Goal: Information Seeking & Learning: Learn about a topic

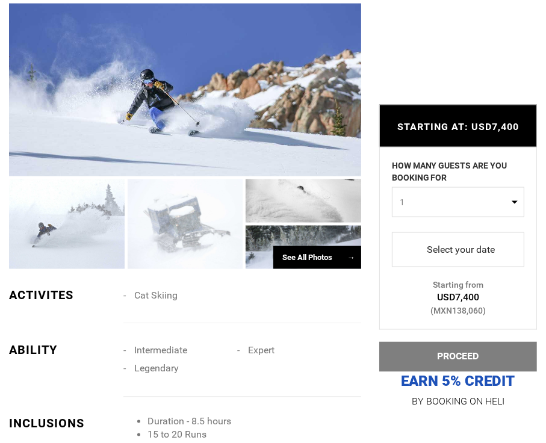
scroll to position [1086, 0]
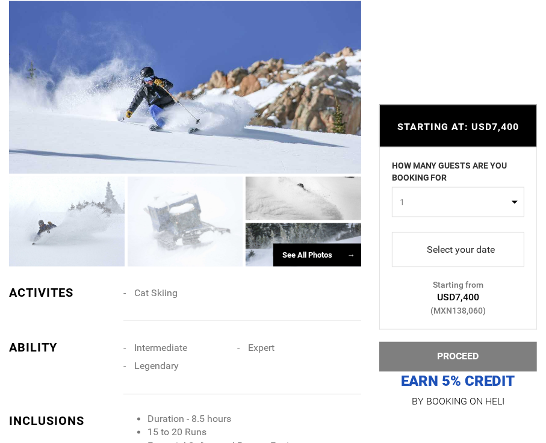
click at [270, 195] on div at bounding box center [304, 198] width 116 height 43
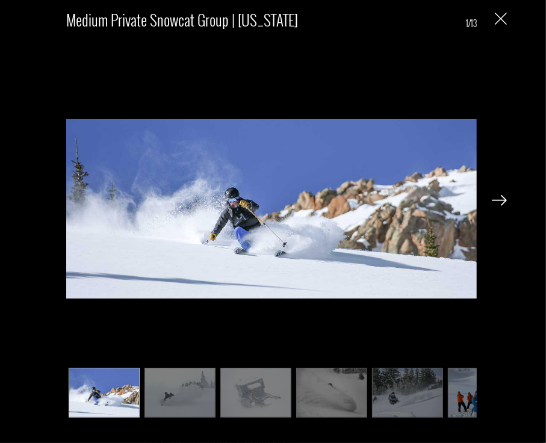
scroll to position [1175, 0]
click at [495, 197] on img at bounding box center [499, 200] width 15 height 11
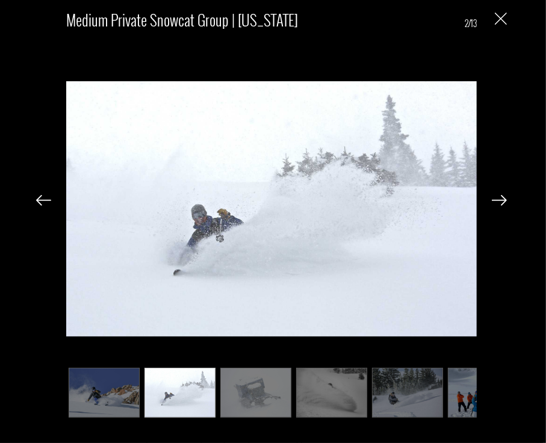
click at [495, 197] on img at bounding box center [499, 200] width 15 height 11
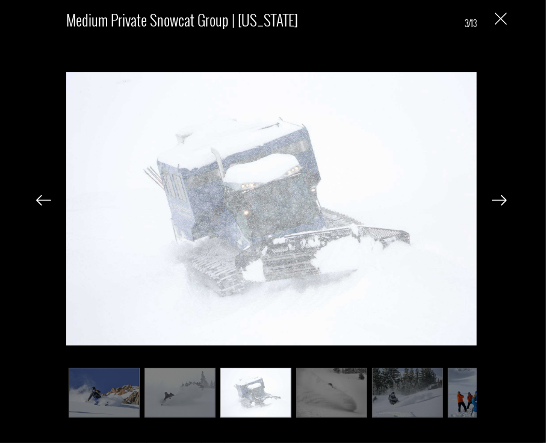
click at [495, 197] on img at bounding box center [499, 200] width 15 height 11
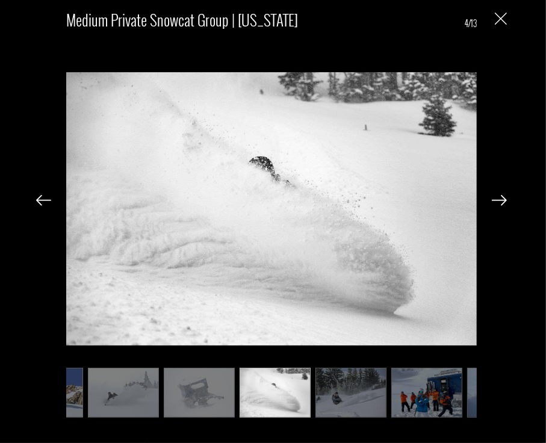
scroll to position [0, 60]
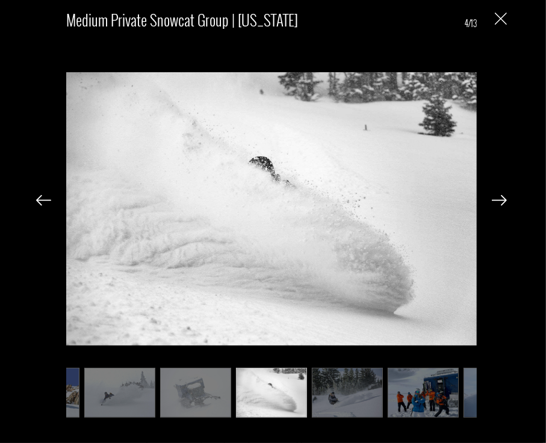
click at [495, 197] on img at bounding box center [499, 200] width 15 height 11
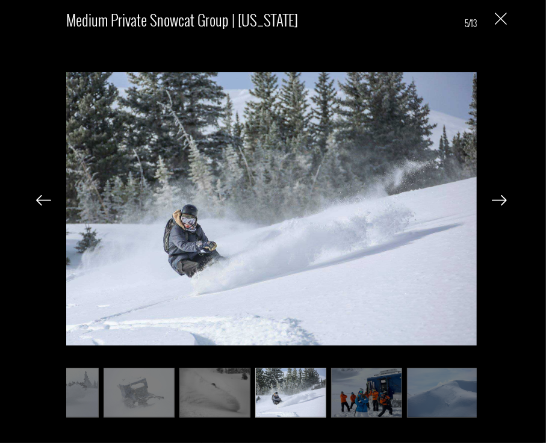
scroll to position [0, 120]
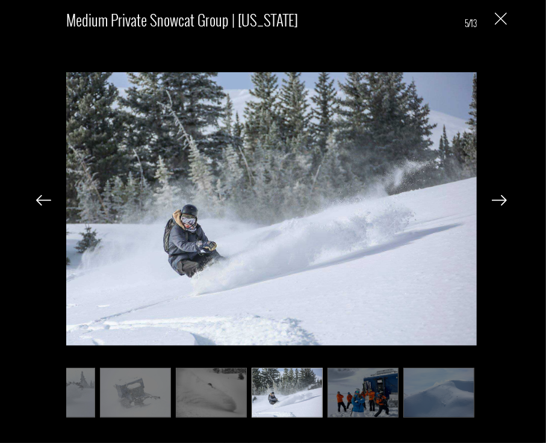
click at [495, 197] on img at bounding box center [499, 200] width 15 height 11
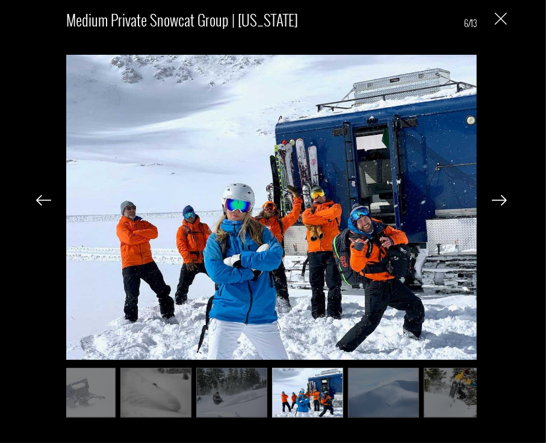
scroll to position [0, 181]
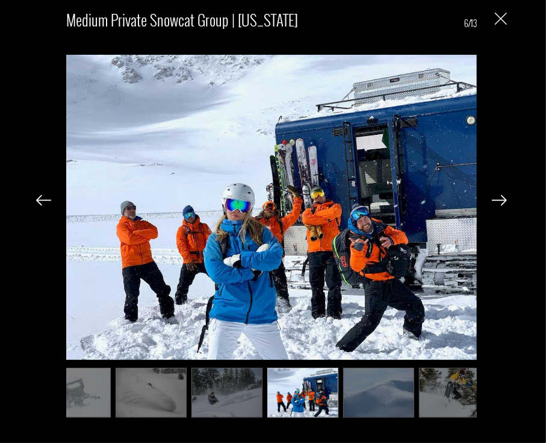
click at [495, 197] on img at bounding box center [499, 200] width 15 height 11
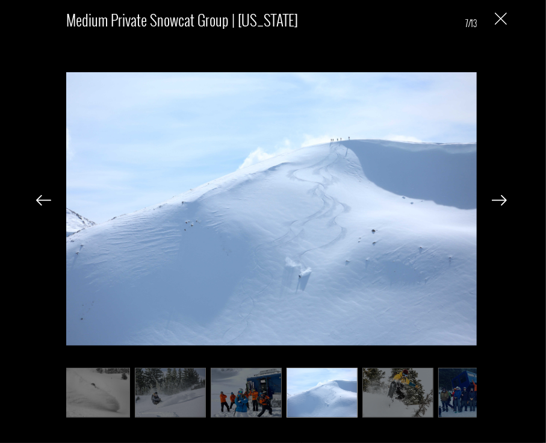
scroll to position [0, 241]
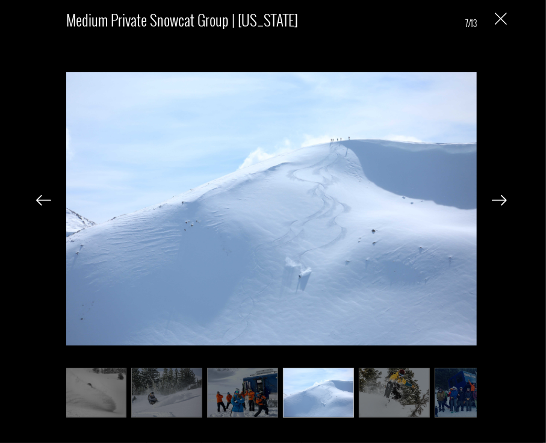
click at [495, 197] on img at bounding box center [499, 200] width 15 height 11
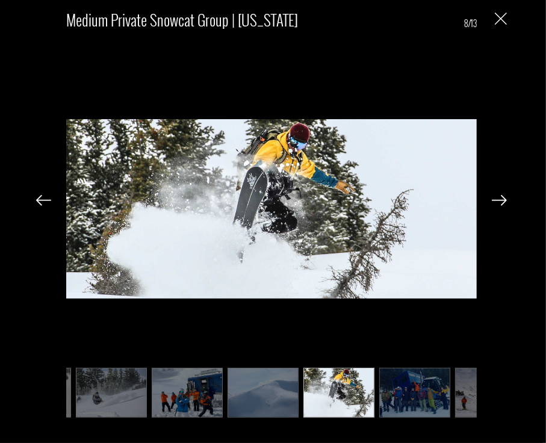
scroll to position [0, 301]
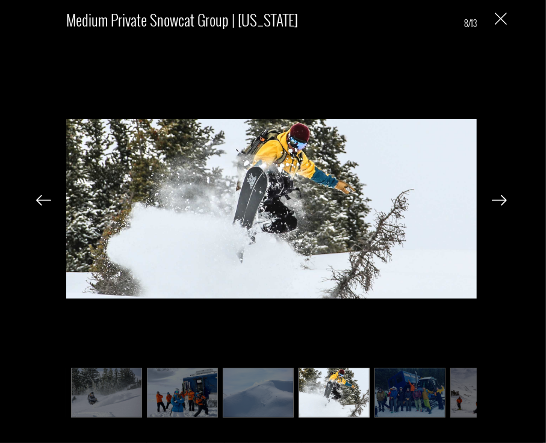
click at [495, 197] on img at bounding box center [499, 200] width 15 height 11
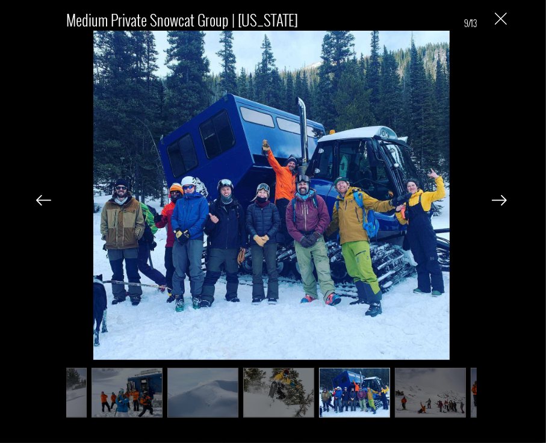
scroll to position [0, 361]
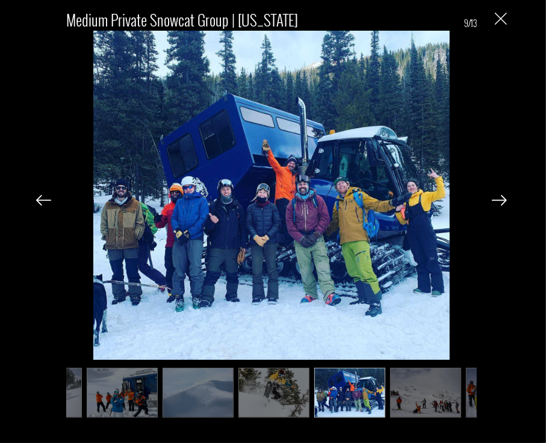
click at [495, 197] on img at bounding box center [499, 200] width 15 height 11
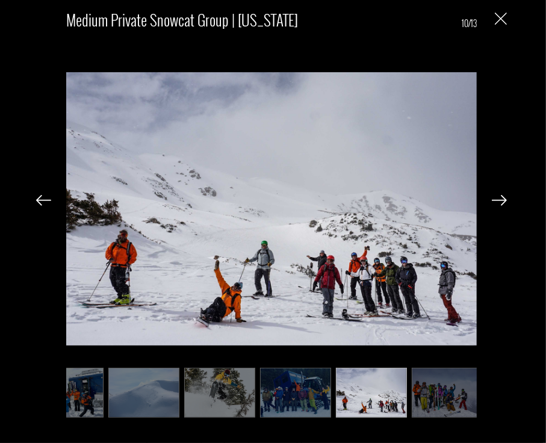
scroll to position [0, 422]
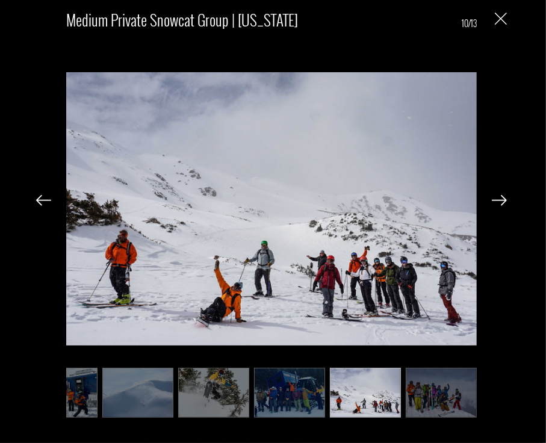
click at [495, 197] on img at bounding box center [499, 200] width 15 height 11
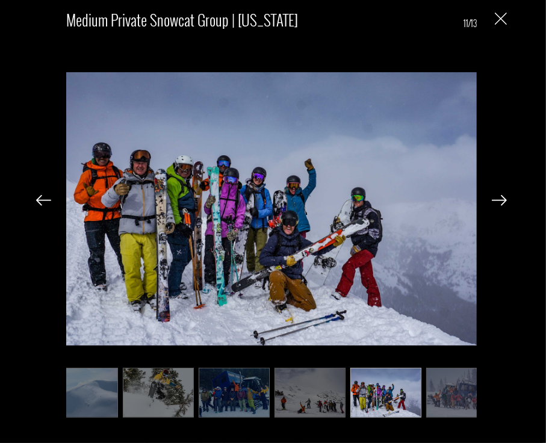
scroll to position [0, 482]
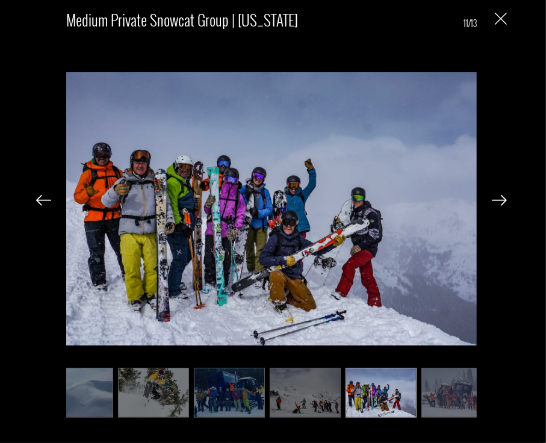
click at [495, 197] on img at bounding box center [499, 200] width 15 height 11
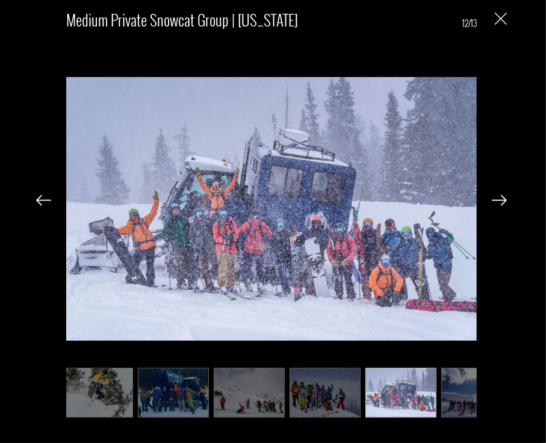
scroll to position [0, 542]
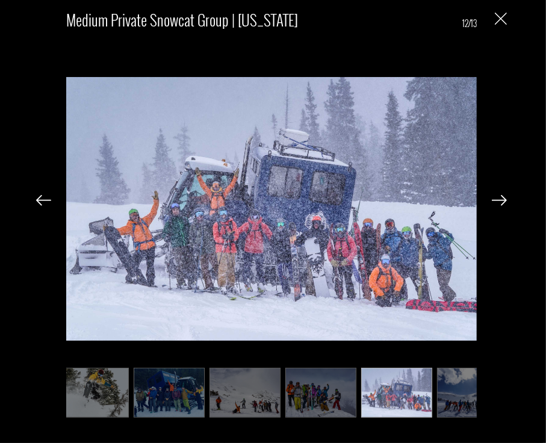
click at [495, 197] on img at bounding box center [499, 200] width 15 height 11
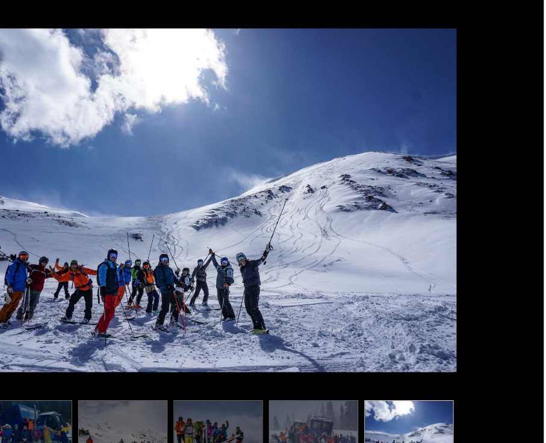
scroll to position [1180, 0]
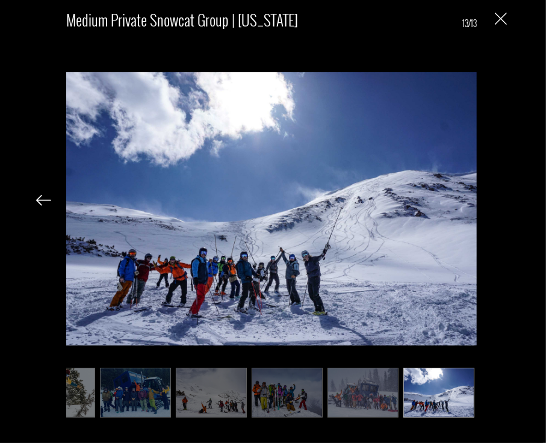
click at [29, 202] on div "Medium Private Snowcat Group | [US_STATE] 13/13" at bounding box center [271, 210] width 519 height 421
click at [43, 199] on img at bounding box center [43, 200] width 15 height 11
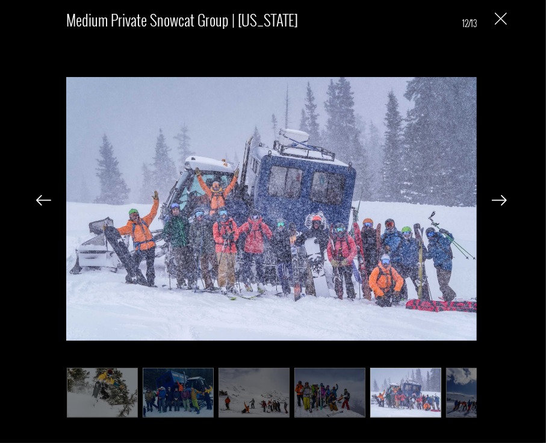
scroll to position [0, 516]
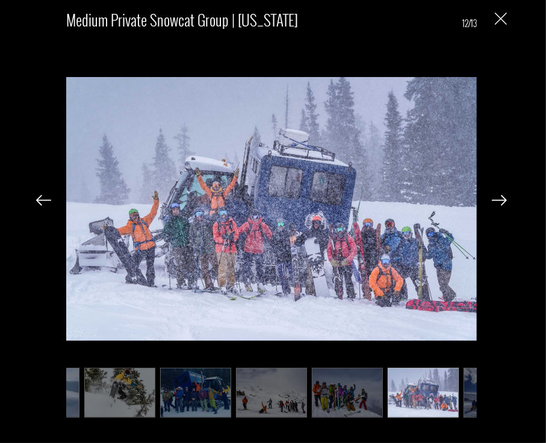
click at [43, 199] on img at bounding box center [43, 200] width 15 height 11
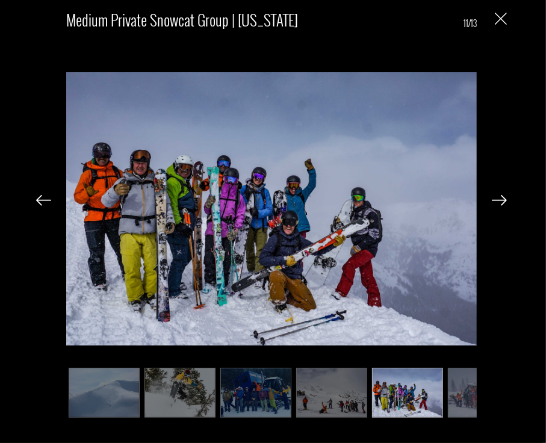
click at [43, 199] on img at bounding box center [43, 200] width 15 height 11
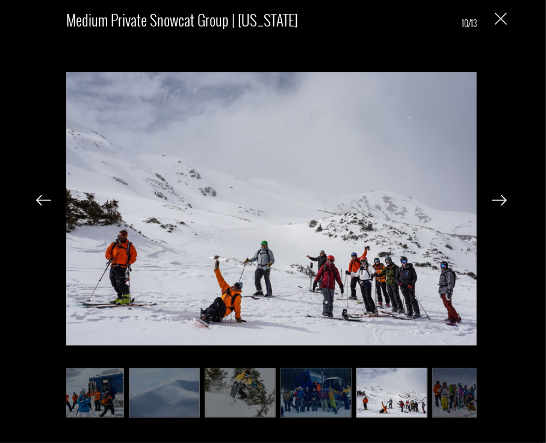
click at [43, 199] on img at bounding box center [43, 200] width 15 height 11
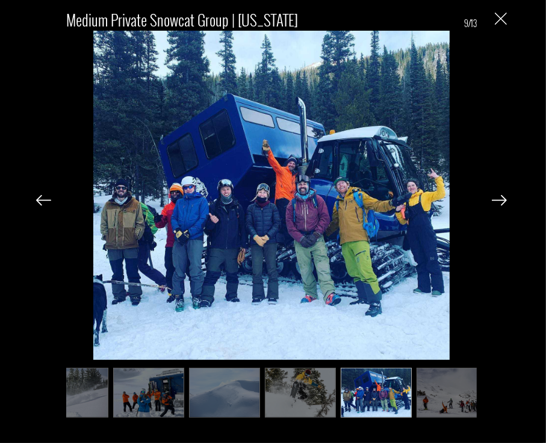
click at [43, 199] on img at bounding box center [43, 200] width 15 height 11
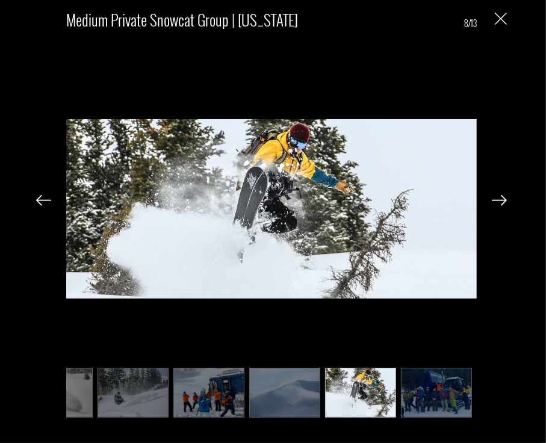
click at [43, 199] on img at bounding box center [43, 200] width 15 height 11
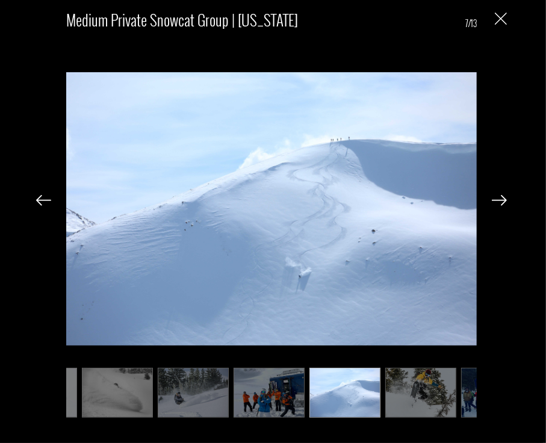
scroll to position [0, 214]
click at [43, 199] on img at bounding box center [43, 200] width 15 height 11
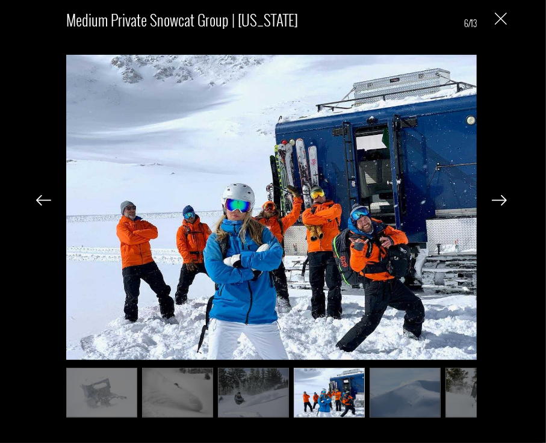
click at [43, 199] on img at bounding box center [43, 200] width 15 height 11
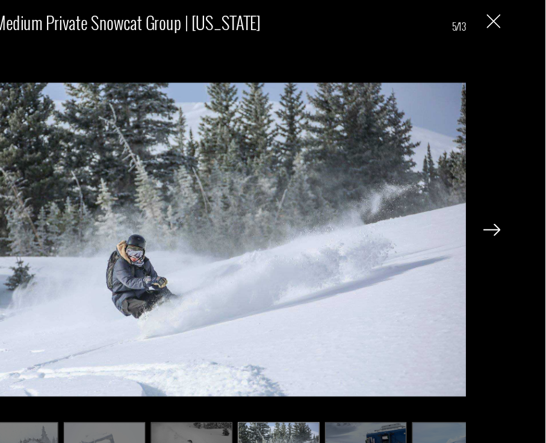
scroll to position [1230, 0]
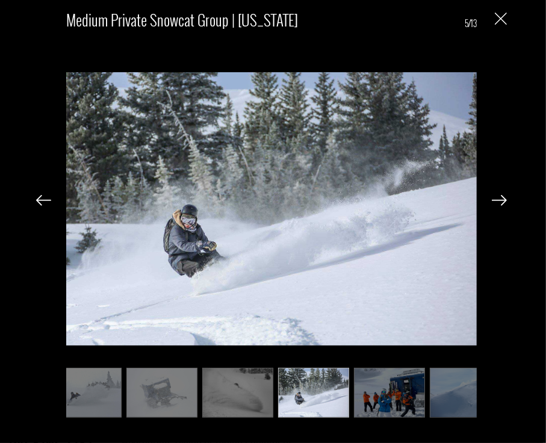
click at [37, 196] on img at bounding box center [43, 200] width 15 height 11
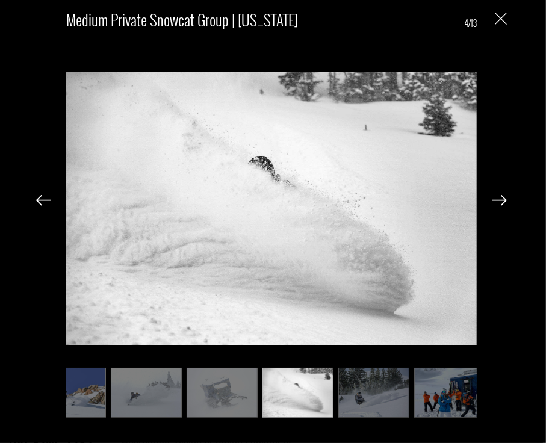
click at [37, 196] on img at bounding box center [43, 200] width 15 height 11
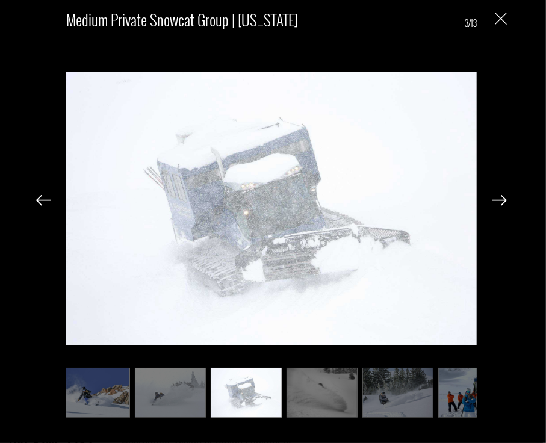
scroll to position [0, 0]
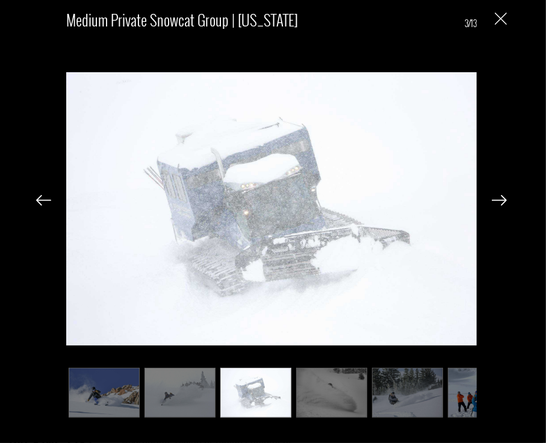
click at [37, 196] on img at bounding box center [43, 200] width 15 height 11
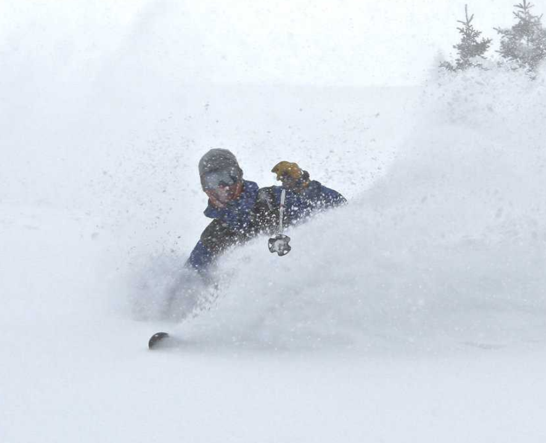
scroll to position [1230, 0]
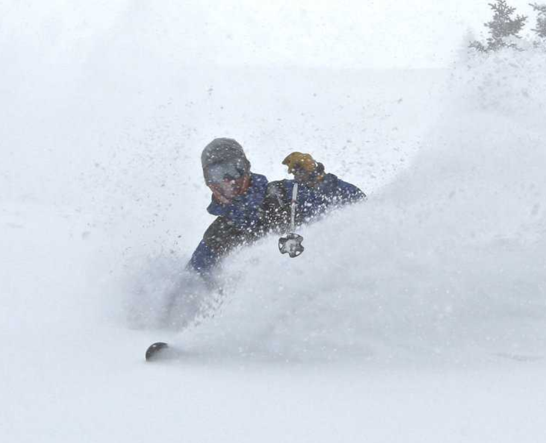
click at [141, 214] on img at bounding box center [271, 209] width 411 height 357
click at [147, 230] on img at bounding box center [271, 209] width 411 height 357
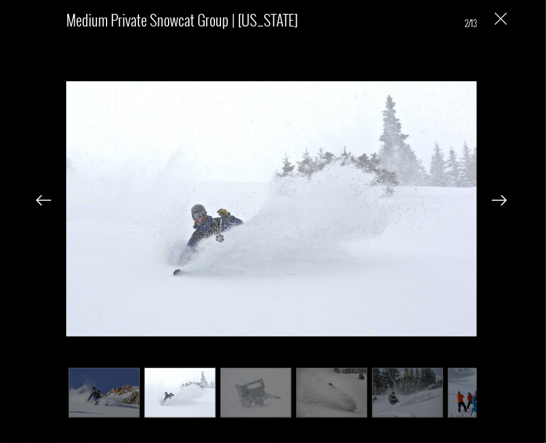
click at [41, 199] on img at bounding box center [43, 200] width 15 height 11
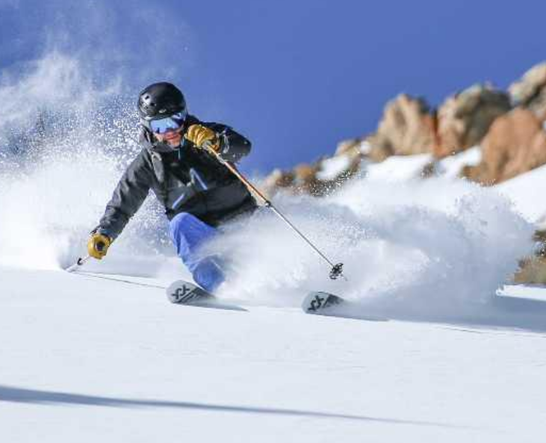
click at [232, 237] on img at bounding box center [271, 209] width 411 height 357
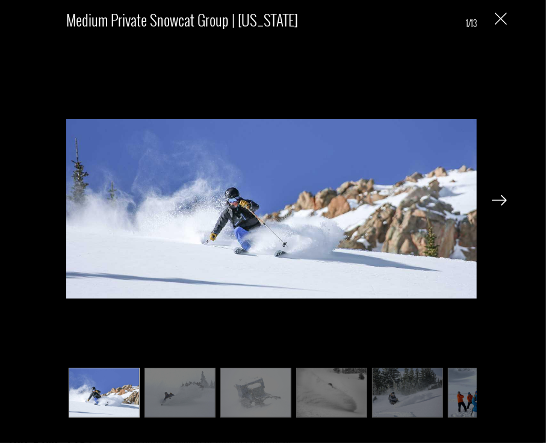
click at [502, 18] on img "Close" at bounding box center [501, 19] width 12 height 12
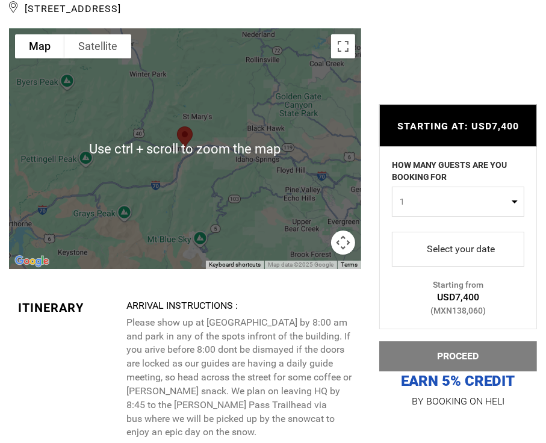
scroll to position [2363, 0]
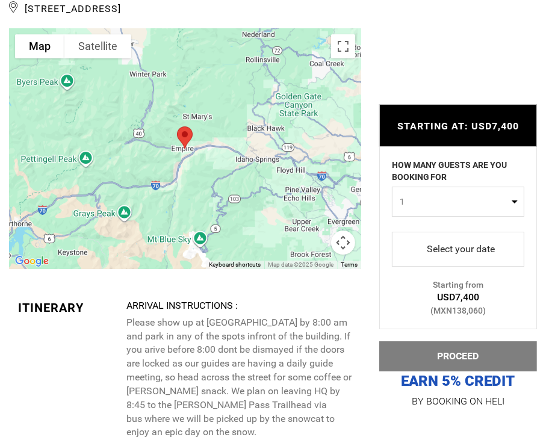
click at [203, 117] on div at bounding box center [185, 148] width 352 height 241
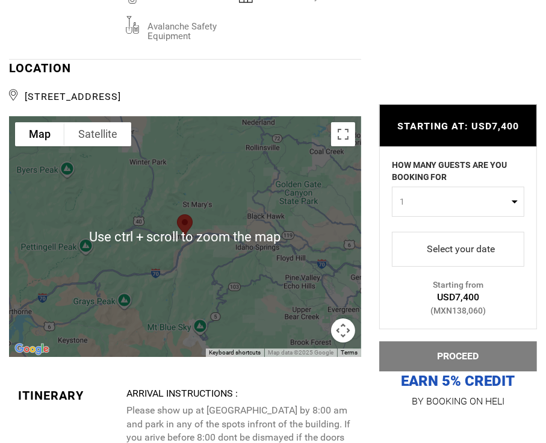
scroll to position [2276, 0]
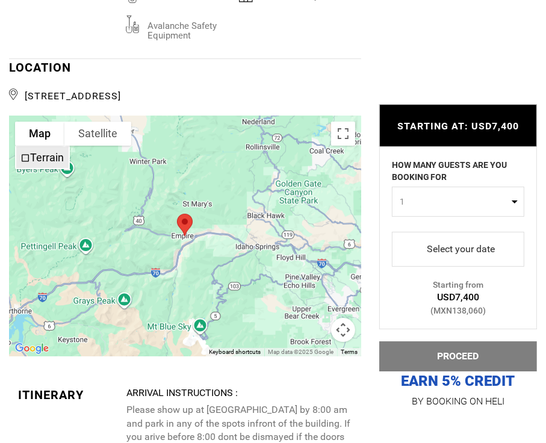
click at [22, 155] on span "Terrain" at bounding box center [25, 158] width 10 height 10
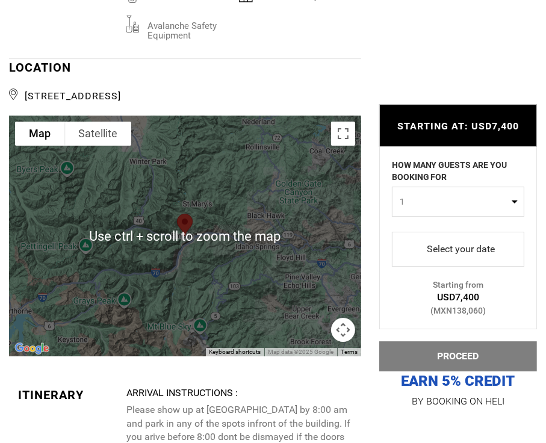
scroll to position [2297, 0]
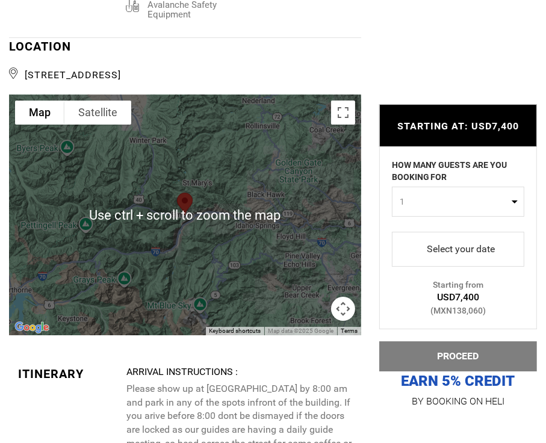
click at [207, 225] on div at bounding box center [185, 215] width 352 height 241
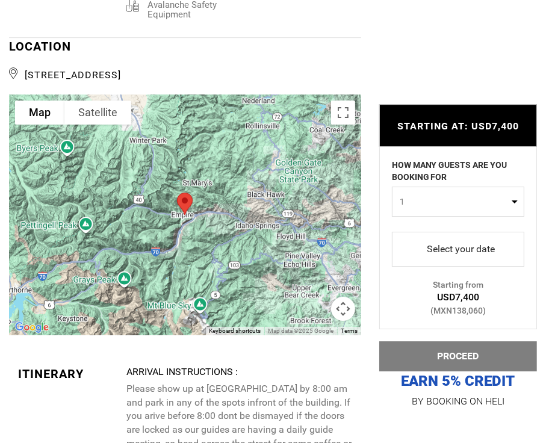
click at [207, 225] on div at bounding box center [185, 215] width 352 height 241
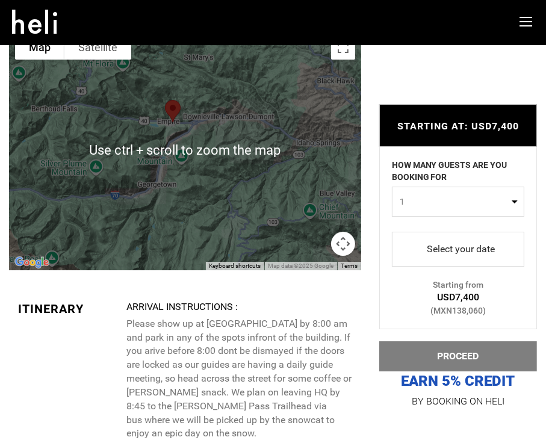
scroll to position [2333, 0]
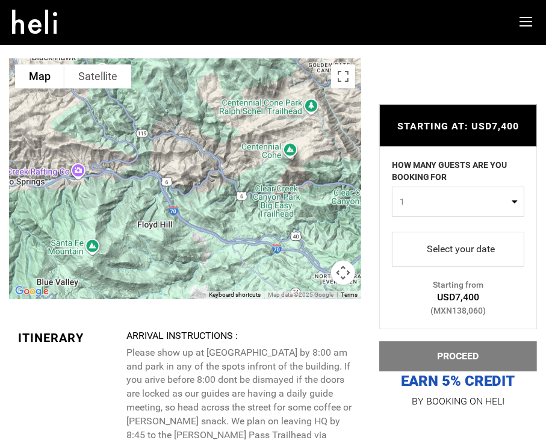
drag, startPoint x: 252, startPoint y: 173, endPoint x: -169, endPoint y: 186, distance: 420.6
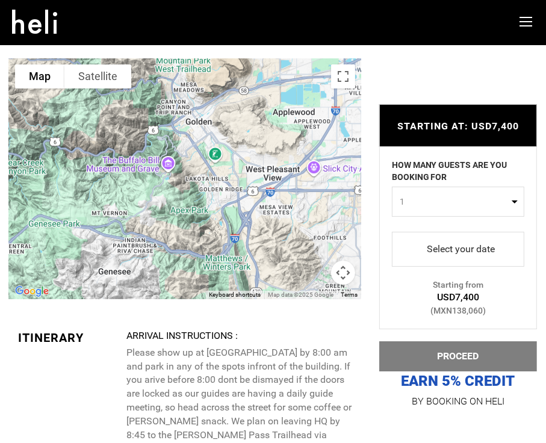
drag, startPoint x: 284, startPoint y: 151, endPoint x: -49, endPoint y: 120, distance: 334.4
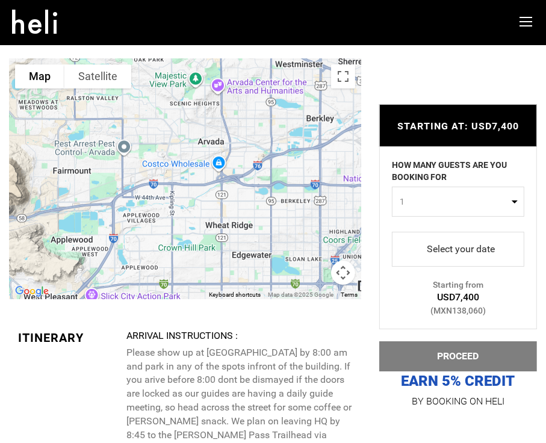
drag, startPoint x: 251, startPoint y: 136, endPoint x: 22, endPoint y: 272, distance: 266.0
click at [22, 272] on div at bounding box center [185, 178] width 352 height 241
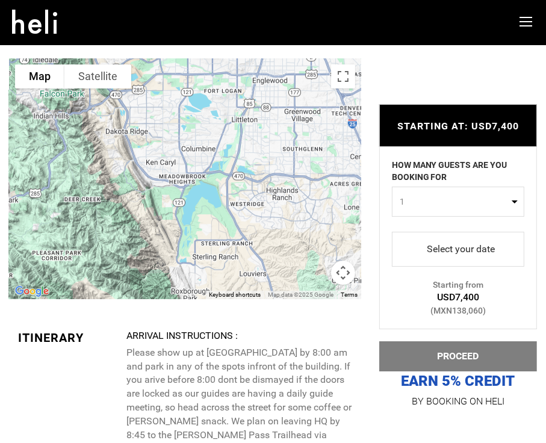
drag, startPoint x: 112, startPoint y: 237, endPoint x: 178, endPoint y: -70, distance: 314.7
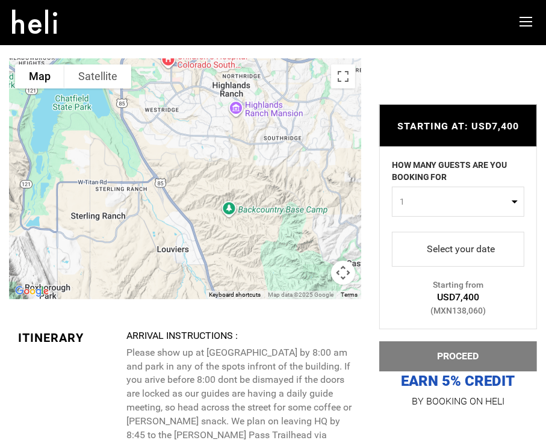
drag, startPoint x: 276, startPoint y: 186, endPoint x: 125, endPoint y: 101, distance: 173.4
click at [125, 101] on div at bounding box center [185, 178] width 352 height 241
click at [232, 204] on div at bounding box center [185, 178] width 352 height 241
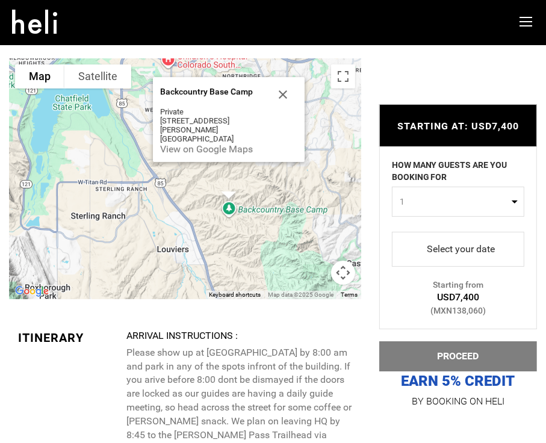
click at [229, 204] on div "Backcountry Base Camp Backcountry Base Camp Private [STREET_ADDRESS][PERSON_NAM…" at bounding box center [185, 178] width 352 height 241
click at [260, 226] on div "Backcountry Base Camp Backcountry Base Camp Private [STREET_ADDRESS][PERSON_NAM…" at bounding box center [185, 178] width 352 height 241
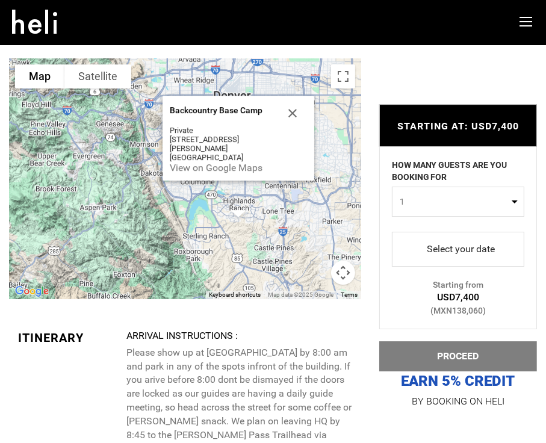
click at [305, 220] on div "Backcountry Base Camp Backcountry Base Camp Private [STREET_ADDRESS][PERSON_NAM…" at bounding box center [185, 178] width 352 height 241
click at [292, 117] on button "Close" at bounding box center [292, 113] width 29 height 29
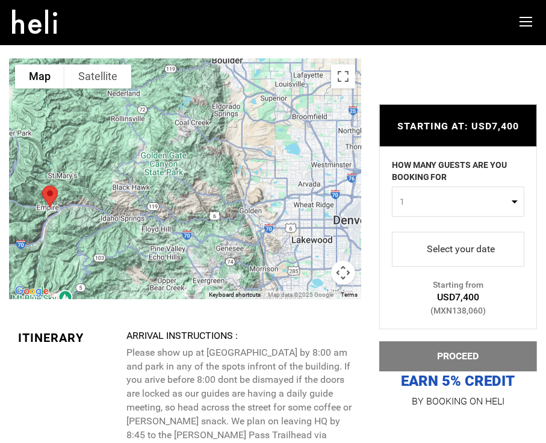
drag, startPoint x: 239, startPoint y: 116, endPoint x: 359, endPoint y: 245, distance: 176.0
click at [359, 245] on div at bounding box center [185, 178] width 352 height 241
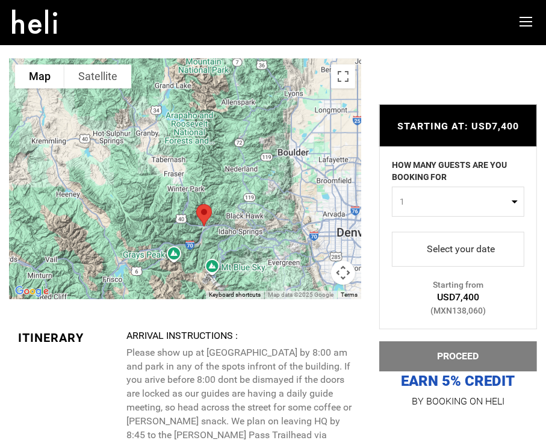
scroll to position [2332, 0]
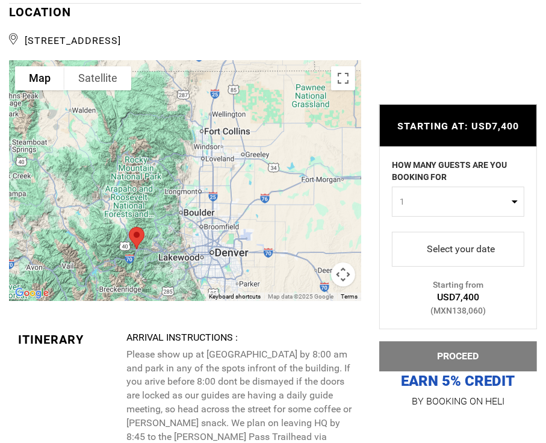
drag, startPoint x: 266, startPoint y: 187, endPoint x: 162, endPoint y: 204, distance: 105.6
click at [162, 204] on div at bounding box center [185, 180] width 352 height 241
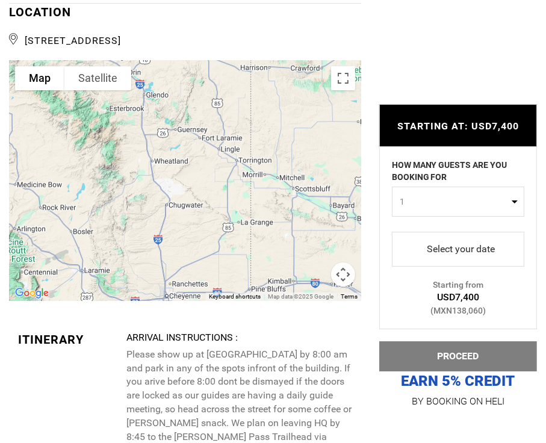
drag, startPoint x: 256, startPoint y: 167, endPoint x: 189, endPoint y: 411, distance: 253.5
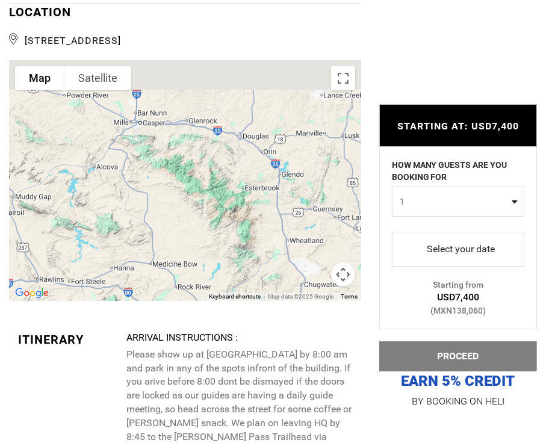
drag, startPoint x: 134, startPoint y: 163, endPoint x: 275, endPoint y: 247, distance: 163.7
click at [275, 247] on div at bounding box center [185, 180] width 352 height 241
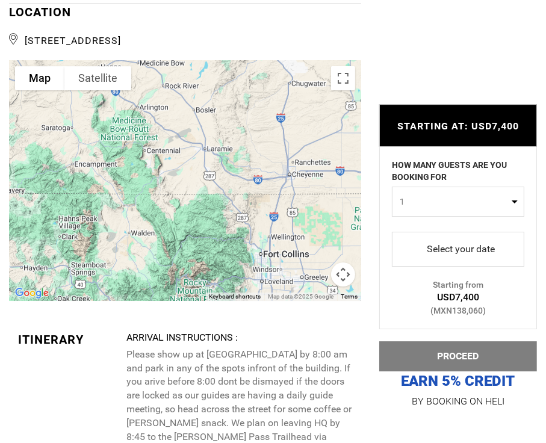
drag, startPoint x: 198, startPoint y: 249, endPoint x: 153, endPoint y: -18, distance: 271.2
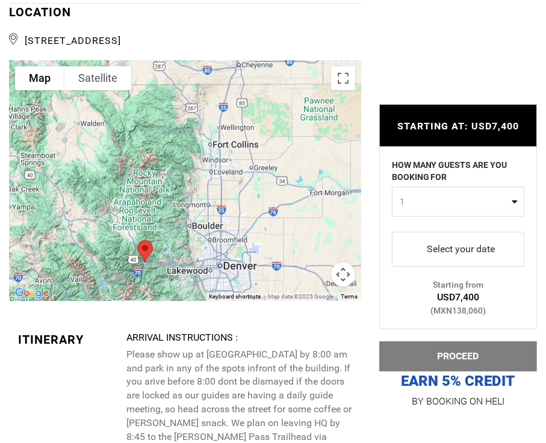
drag, startPoint x: 224, startPoint y: 248, endPoint x: 192, endPoint y: 91, distance: 159.9
click at [192, 91] on div at bounding box center [185, 180] width 352 height 241
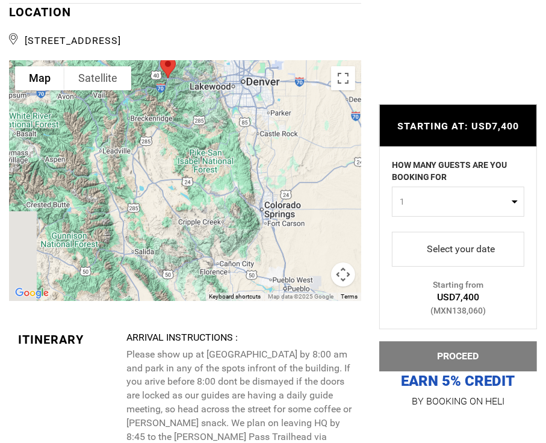
drag, startPoint x: 164, startPoint y: 166, endPoint x: 216, endPoint y: 134, distance: 61.4
click at [216, 134] on div at bounding box center [185, 180] width 352 height 241
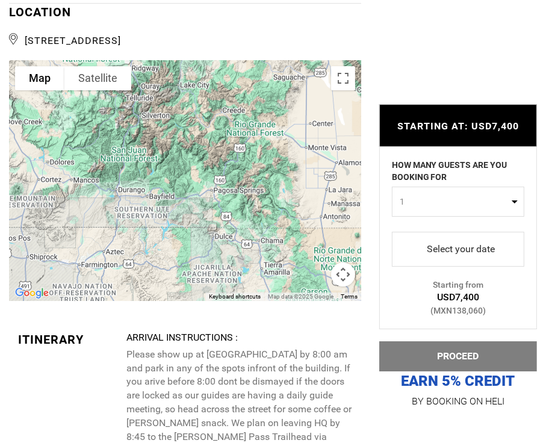
drag, startPoint x: 238, startPoint y: 228, endPoint x: 413, endPoint y: -1, distance: 287.8
click at [413, 0] on div "Medium Group Private Snowcat Reservation (7-12 Guests) Reserve a private snowca…" at bounding box center [273, 201] width 528 height 4028
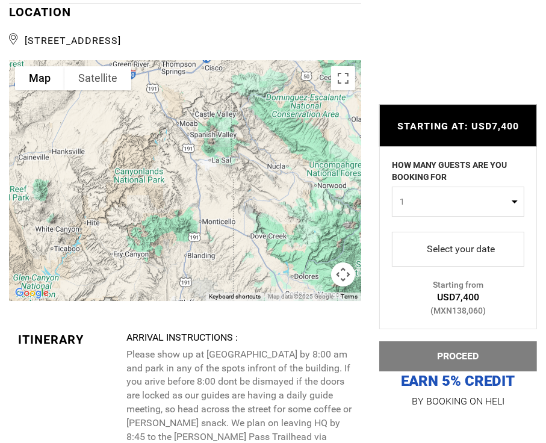
drag, startPoint x: 169, startPoint y: 122, endPoint x: 418, endPoint y: 234, distance: 272.8
click at [418, 234] on div "Medium Group Private Snowcat Reservation (7-12 Guests) Reserve a private snowca…" at bounding box center [273, 201] width 528 height 4028
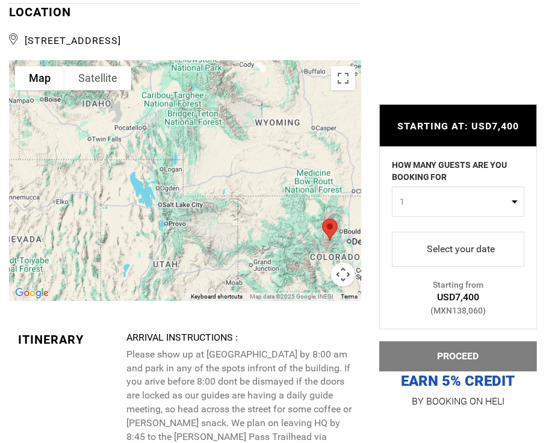
drag, startPoint x: 207, startPoint y: 201, endPoint x: 167, endPoint y: 290, distance: 97.6
click at [167, 290] on div at bounding box center [185, 180] width 352 height 241
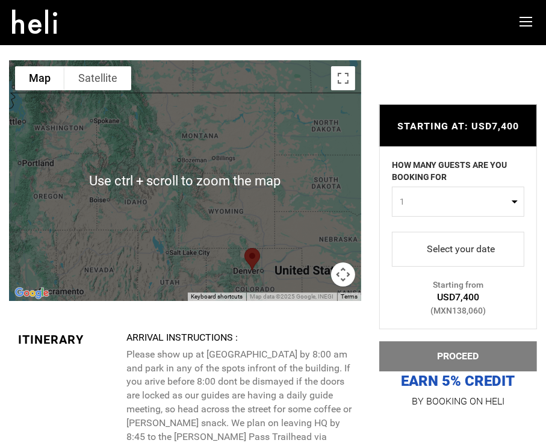
scroll to position [2331, 0]
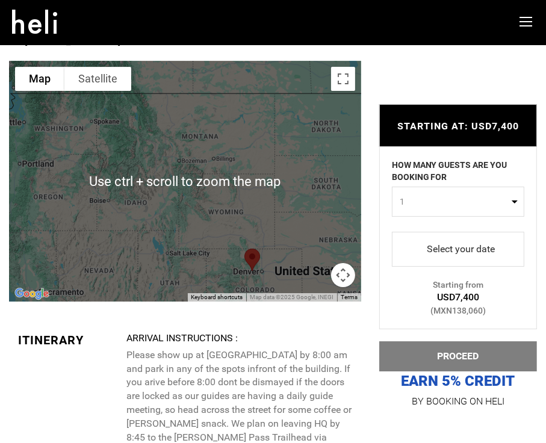
click at [170, 284] on div at bounding box center [185, 181] width 352 height 241
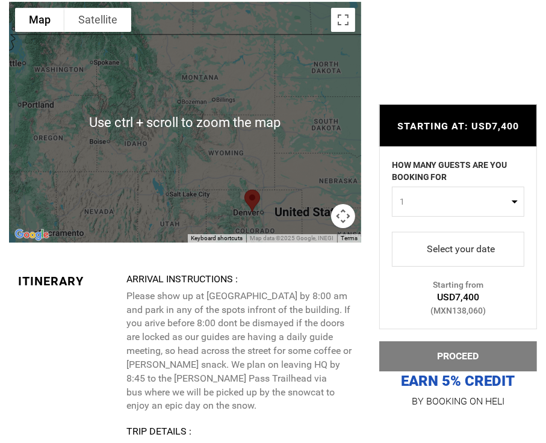
scroll to position [2392, 0]
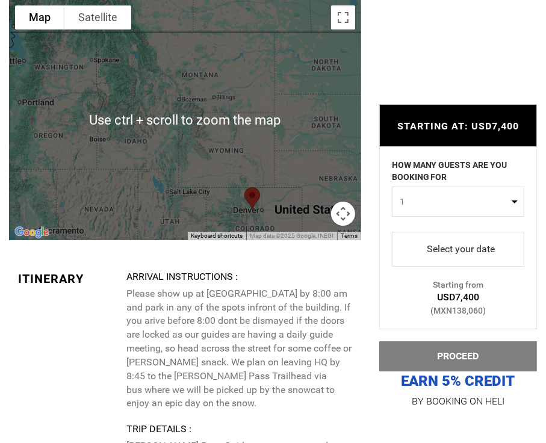
click at [181, 202] on div at bounding box center [185, 119] width 352 height 241
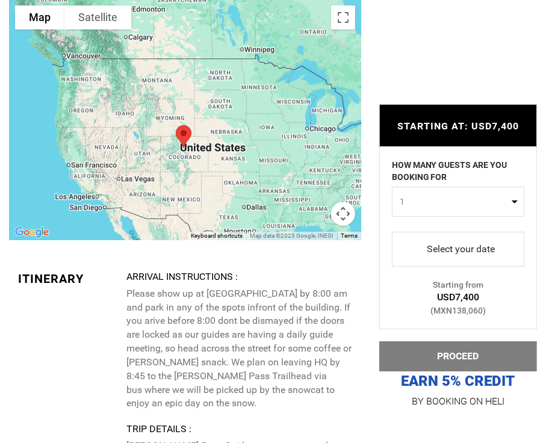
drag, startPoint x: 240, startPoint y: 193, endPoint x: 208, endPoint y: 128, distance: 72.5
click at [208, 128] on div at bounding box center [185, 119] width 352 height 241
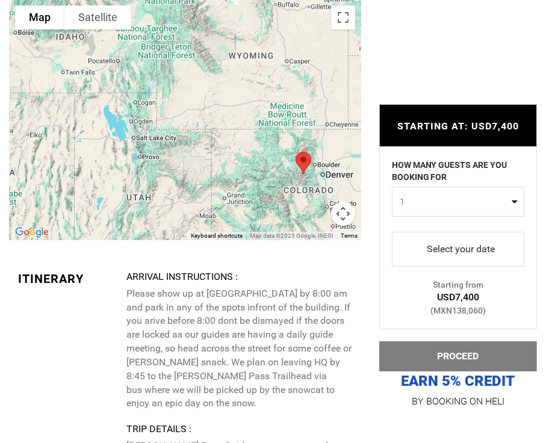
drag, startPoint x: 232, startPoint y: 89, endPoint x: 89, endPoint y: 186, distance: 173.1
click at [89, 186] on div at bounding box center [185, 119] width 352 height 241
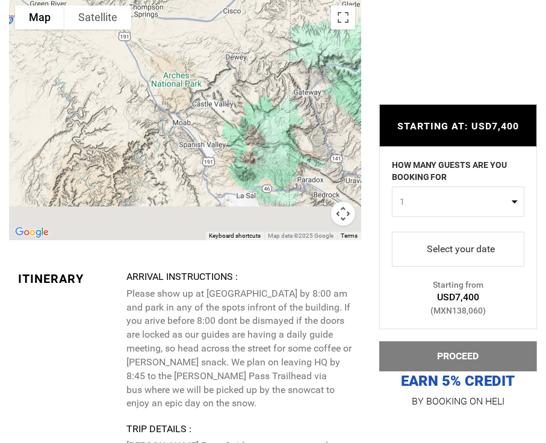
drag, startPoint x: 226, startPoint y: 182, endPoint x: 207, endPoint y: 87, distance: 97.2
click at [207, 87] on div at bounding box center [185, 119] width 352 height 241
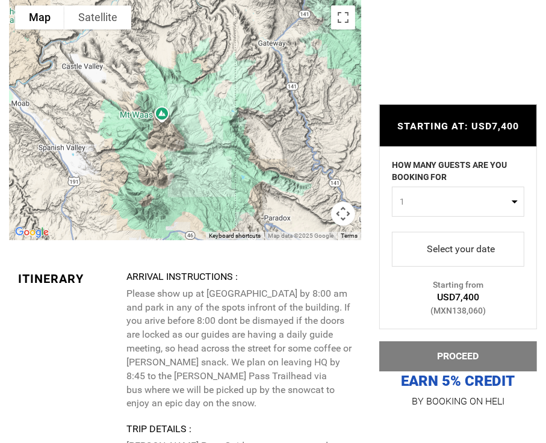
drag, startPoint x: 253, startPoint y: 114, endPoint x: 139, endPoint y: 153, distance: 120.4
click at [139, 153] on div at bounding box center [185, 119] width 352 height 241
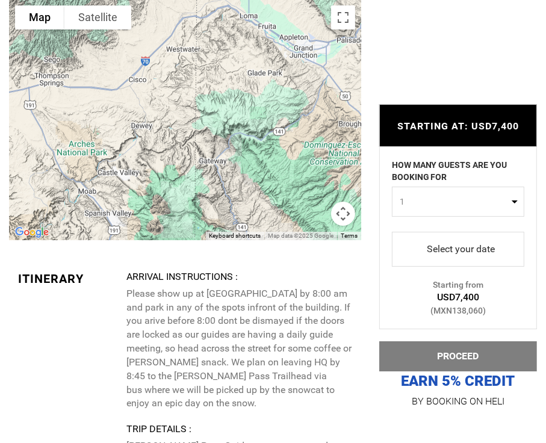
drag, startPoint x: 201, startPoint y: 121, endPoint x: 182, endPoint y: 182, distance: 63.5
click at [182, 182] on div at bounding box center [185, 119] width 352 height 241
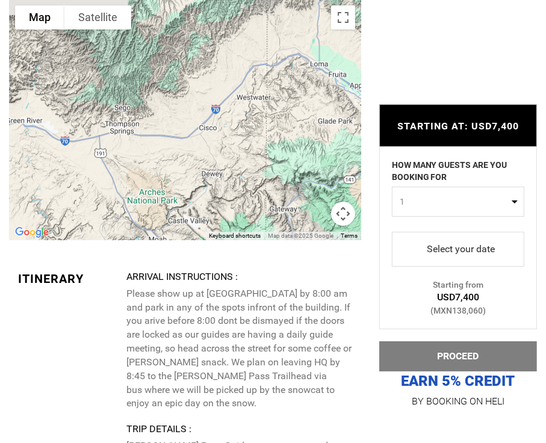
drag, startPoint x: 236, startPoint y: 106, endPoint x: 306, endPoint y: 156, distance: 86.4
click at [306, 156] on div at bounding box center [185, 119] width 352 height 241
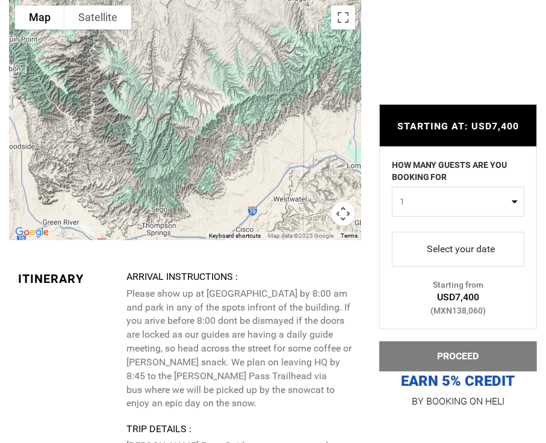
drag, startPoint x: 171, startPoint y: 103, endPoint x: 211, endPoint y: 207, distance: 111.2
click at [211, 207] on div at bounding box center [185, 119] width 352 height 241
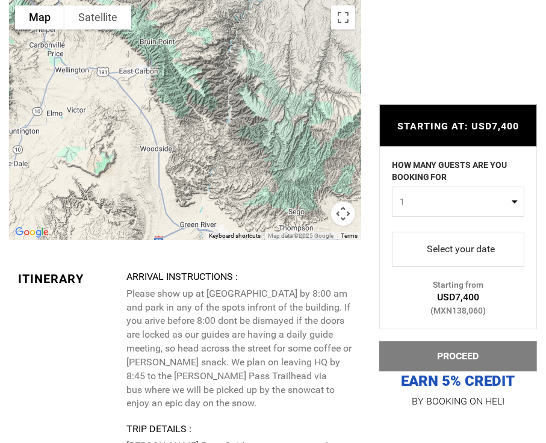
drag, startPoint x: 182, startPoint y: 97, endPoint x: 299, endPoint y: 115, distance: 117.6
click at [299, 115] on div at bounding box center [185, 119] width 352 height 241
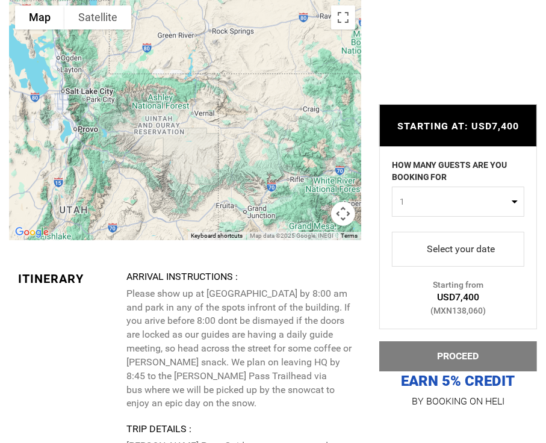
drag, startPoint x: 225, startPoint y: 117, endPoint x: 118, endPoint y: 186, distance: 126.5
click at [118, 186] on div at bounding box center [185, 119] width 352 height 241
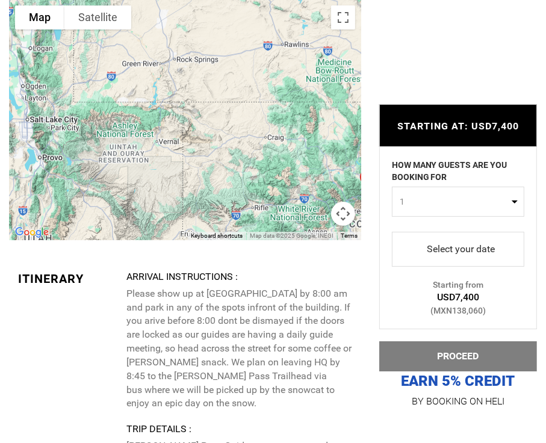
drag, startPoint x: 89, startPoint y: 109, endPoint x: 37, endPoint y: 129, distance: 55.7
click at [37, 129] on div at bounding box center [185, 119] width 352 height 241
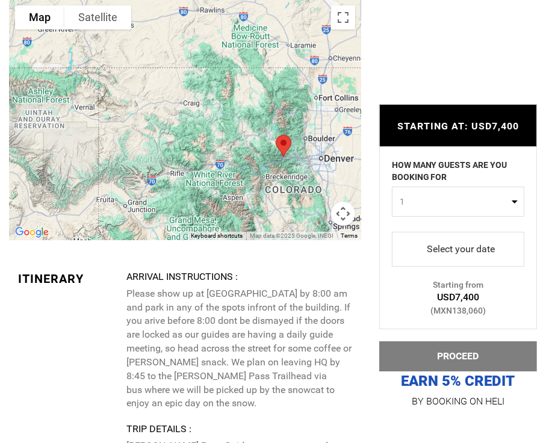
drag, startPoint x: 259, startPoint y: 137, endPoint x: 195, endPoint y: 116, distance: 67.4
click at [195, 116] on div at bounding box center [185, 119] width 352 height 241
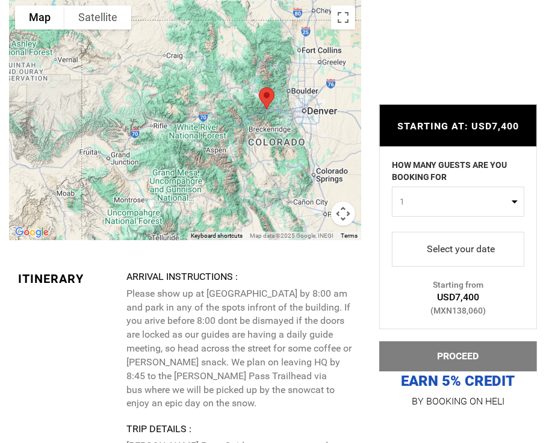
drag, startPoint x: 240, startPoint y: 179, endPoint x: 229, endPoint y: 122, distance: 57.8
click at [229, 122] on div at bounding box center [185, 119] width 352 height 241
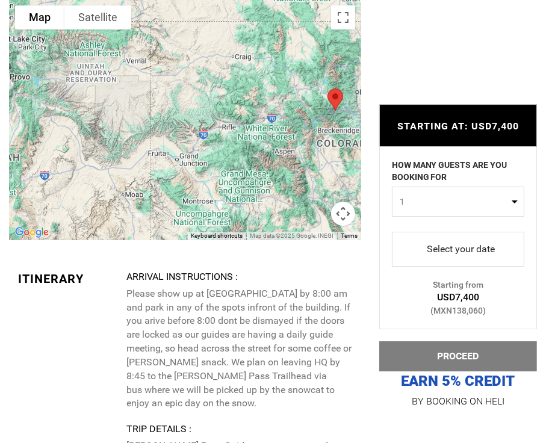
drag, startPoint x: 240, startPoint y: 117, endPoint x: 316, endPoint y: 132, distance: 77.8
click at [316, 132] on div at bounding box center [185, 119] width 352 height 241
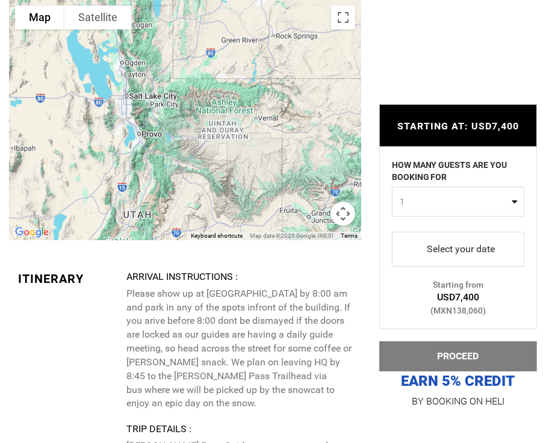
drag, startPoint x: 99, startPoint y: 133, endPoint x: 234, endPoint y: 187, distance: 144.8
click at [234, 187] on div at bounding box center [185, 119] width 352 height 241
click at [515, 199] on button "1" at bounding box center [458, 202] width 133 height 30
click at [428, 257] on link "10" at bounding box center [458, 257] width 131 height 22
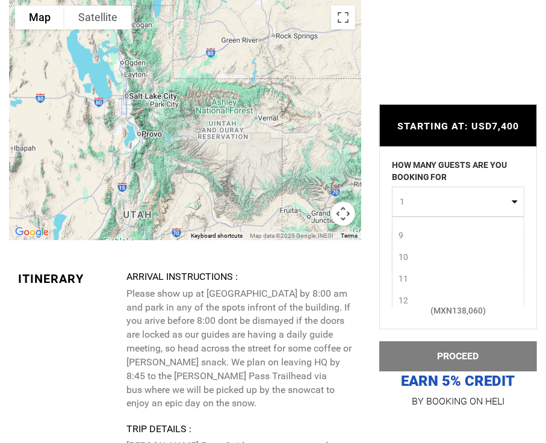
select select "10"
click at [458, 249] on span "select" at bounding box center [459, 250] width 10 height 10
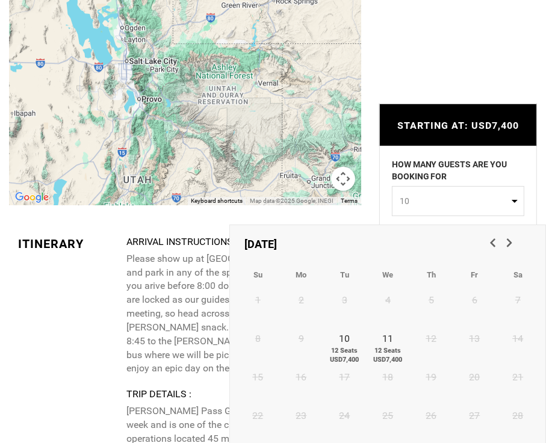
scroll to position [2424, 0]
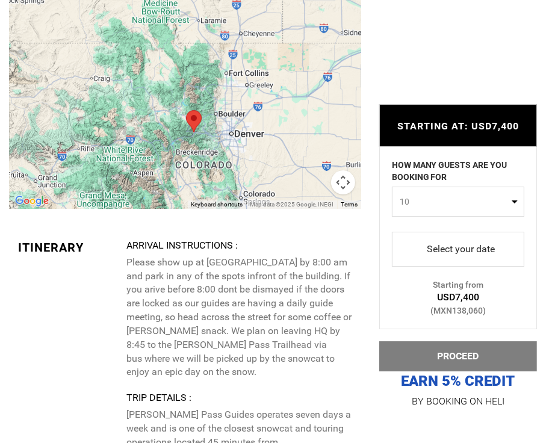
drag, startPoint x: 250, startPoint y: 73, endPoint x: -33, endPoint y: 72, distance: 283.1
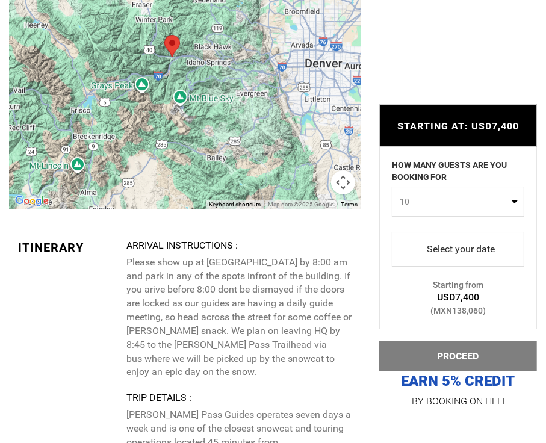
drag, startPoint x: 271, startPoint y: 120, endPoint x: 78, endPoint y: 161, distance: 197.8
click at [78, 161] on div at bounding box center [185, 88] width 352 height 241
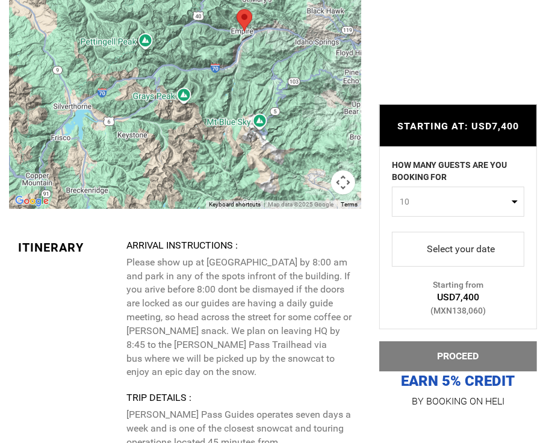
drag, startPoint x: 146, startPoint y: 116, endPoint x: 226, endPoint y: 164, distance: 93.5
click at [226, 164] on div at bounding box center [185, 88] width 352 height 241
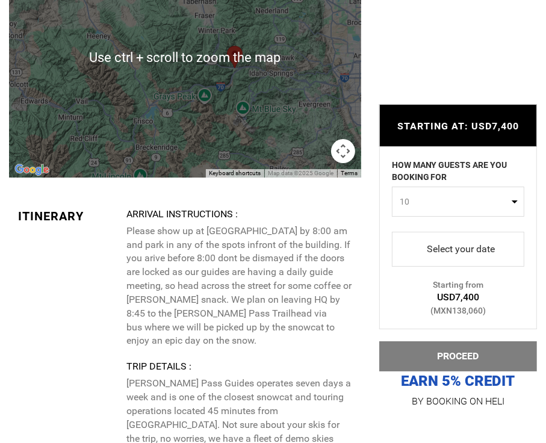
scroll to position [2456, 0]
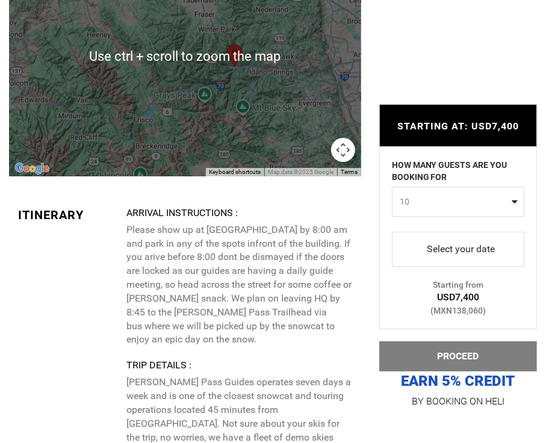
click at [214, 163] on div at bounding box center [185, 56] width 352 height 241
click at [214, 133] on div at bounding box center [185, 56] width 352 height 241
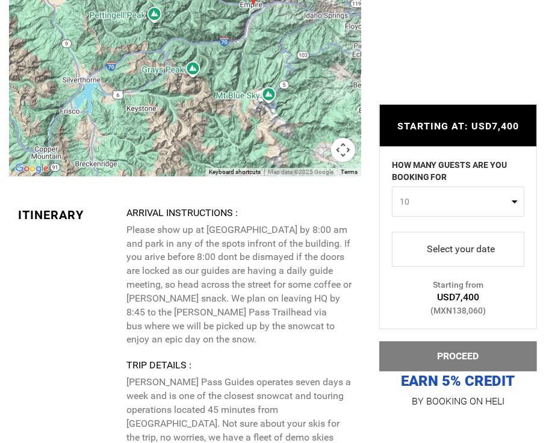
drag, startPoint x: 205, startPoint y: 125, endPoint x: 201, endPoint y: 133, distance: 9.2
click at [201, 133] on div at bounding box center [185, 56] width 352 height 241
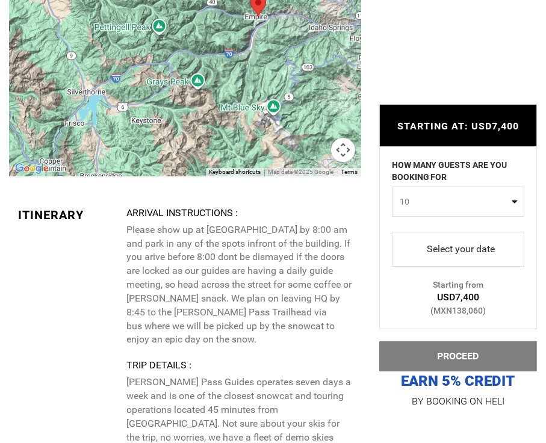
drag, startPoint x: 181, startPoint y: 127, endPoint x: 199, endPoint y: 123, distance: 19.1
click at [199, 123] on div at bounding box center [185, 56] width 352 height 241
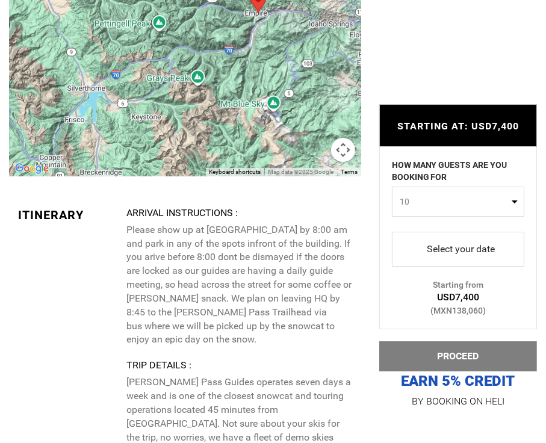
click at [199, 117] on div at bounding box center [185, 56] width 352 height 241
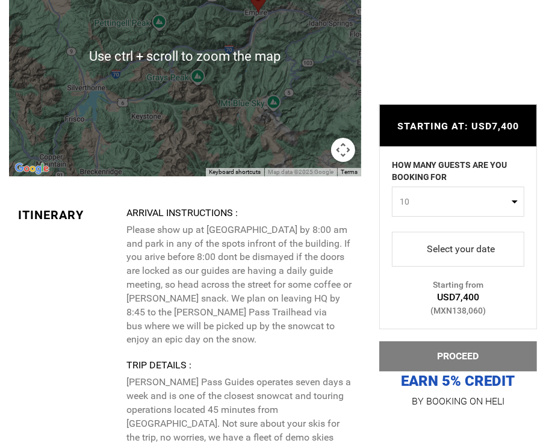
scroll to position [2457, 0]
click at [199, 117] on div at bounding box center [185, 55] width 352 height 241
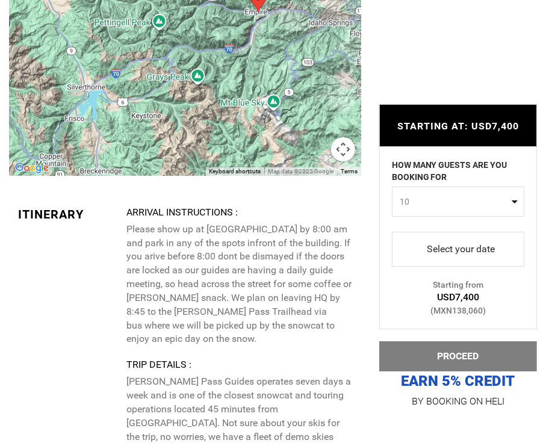
click at [199, 117] on div at bounding box center [185, 55] width 352 height 241
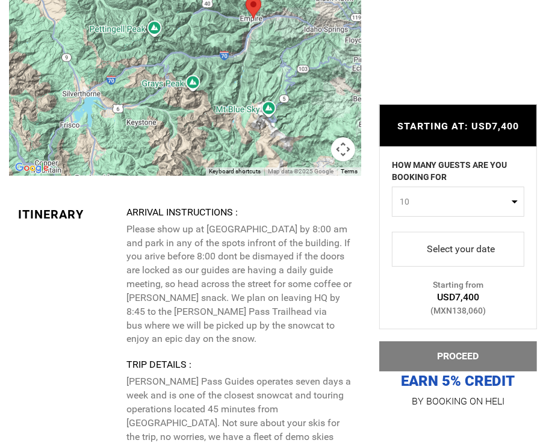
drag, startPoint x: 199, startPoint y: 117, endPoint x: 193, endPoint y: 127, distance: 11.4
click at [193, 127] on div at bounding box center [185, 55] width 352 height 241
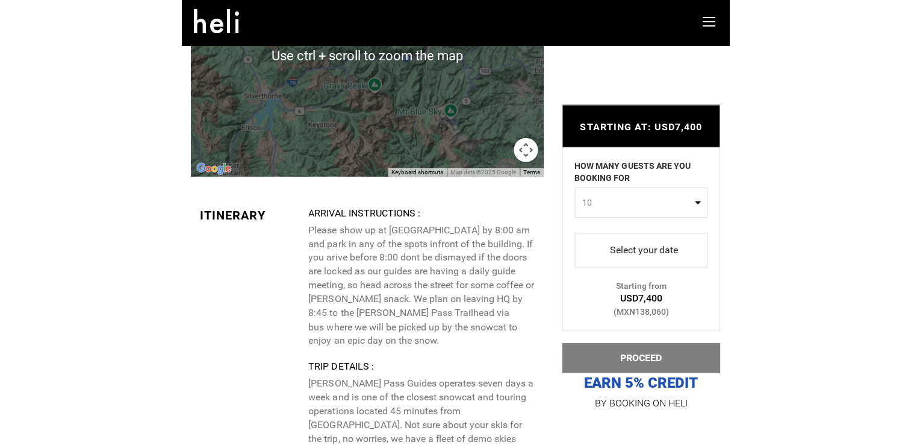
scroll to position [2456, 0]
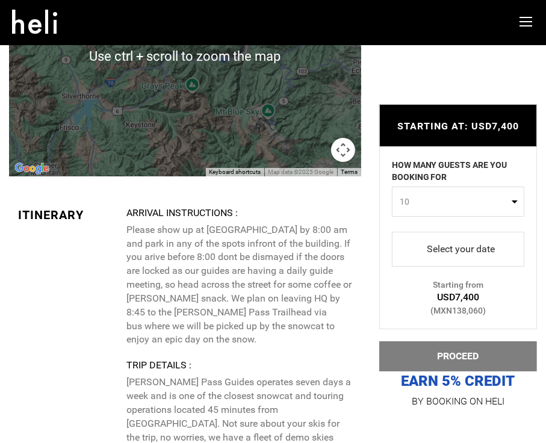
click at [193, 127] on div at bounding box center [185, 56] width 352 height 241
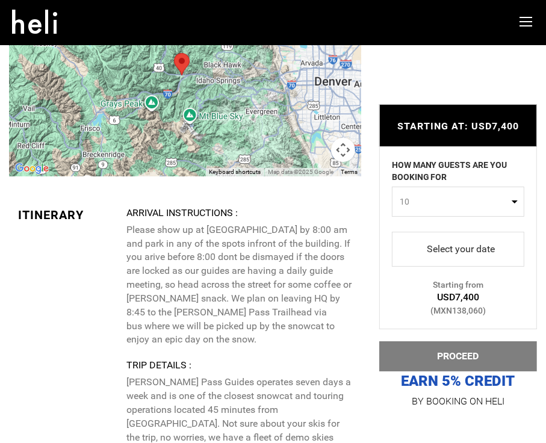
drag, startPoint x: 197, startPoint y: 125, endPoint x: 155, endPoint y: 125, distance: 42.2
click at [155, 125] on div at bounding box center [185, 56] width 352 height 241
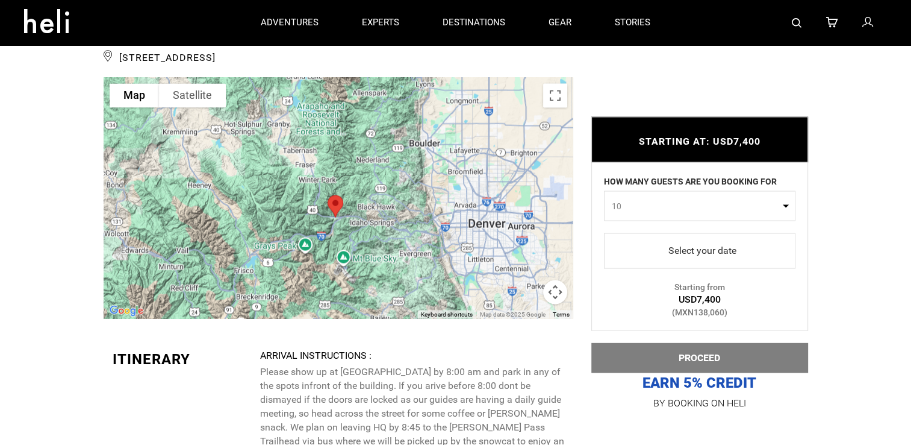
scroll to position [2154, 0]
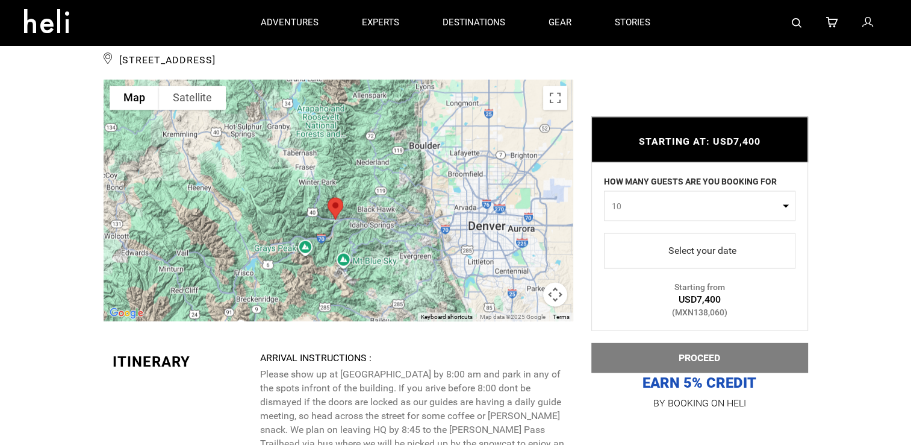
click at [555, 248] on span "select" at bounding box center [700, 250] width 172 height 19
click at [76, 211] on div "Activities Ability Inclusions Packing List Lodging Amenities Location Itinerary…" at bounding box center [455, 72] width 911 height 3508
click at [555, 248] on span "select" at bounding box center [700, 250] width 172 height 19
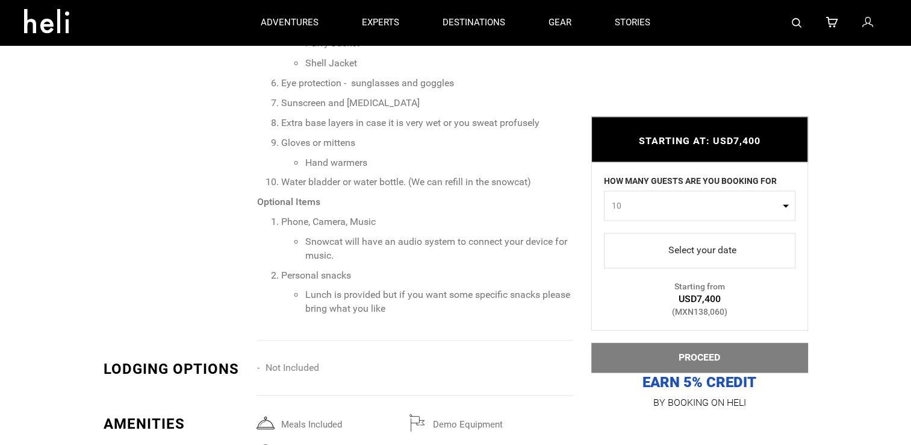
scroll to position [1617, 0]
